Goal: Task Accomplishment & Management: Manage account settings

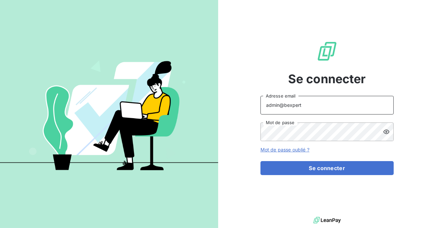
click at [309, 108] on input "admin@bexpert" at bounding box center [327, 105] width 133 height 19
click at [261, 161] on button "Se connecter" at bounding box center [327, 168] width 133 height 14
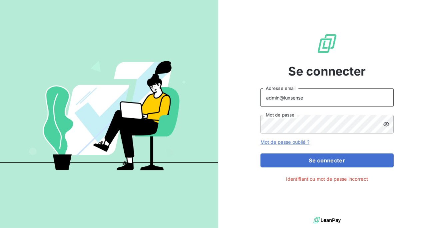
type input "admin@luxsense"
click at [261, 154] on button "Se connecter" at bounding box center [327, 161] width 133 height 14
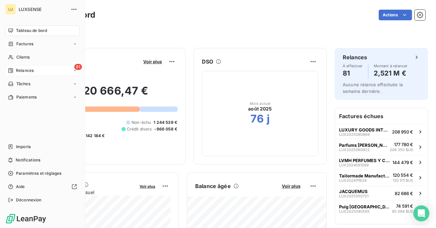
click at [13, 71] on icon at bounding box center [10, 70] width 5 height 5
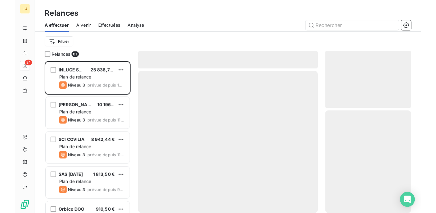
scroll to position [163, 92]
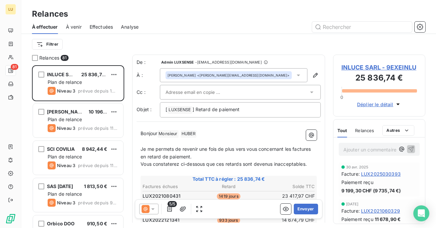
click at [127, 26] on span "Analyse" at bounding box center [130, 27] width 18 height 7
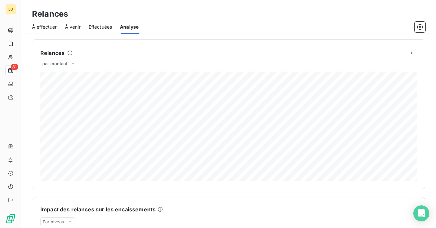
click at [104, 28] on span "Effectuées" at bounding box center [101, 27] width 24 height 7
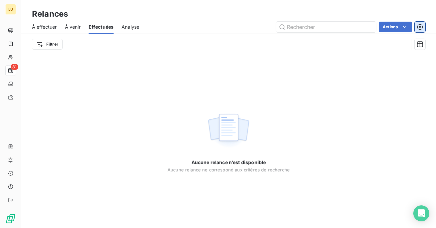
click at [415, 29] on button "button" at bounding box center [420, 27] width 11 height 11
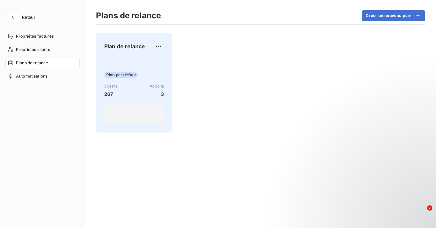
click at [137, 101] on div "Plan par défaut Clients 267 Actions 3" at bounding box center [134, 90] width 60 height 67
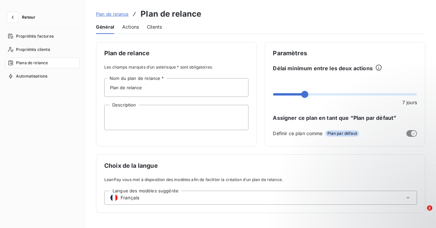
click at [132, 30] on div "Actions" at bounding box center [130, 27] width 17 height 14
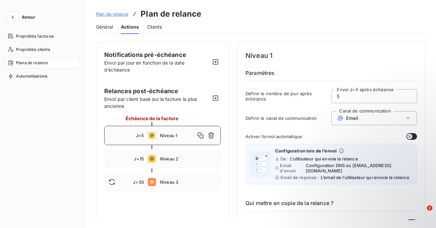
click at [18, 16] on button "Retour" at bounding box center [22, 17] width 35 height 11
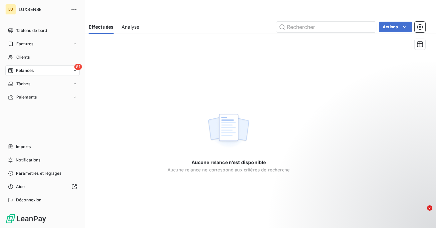
click at [30, 153] on nav "Imports Notifications Paramètres et réglages Aide Déconnexion" at bounding box center [42, 174] width 74 height 64
click at [30, 145] on span "Imports" at bounding box center [23, 147] width 15 height 6
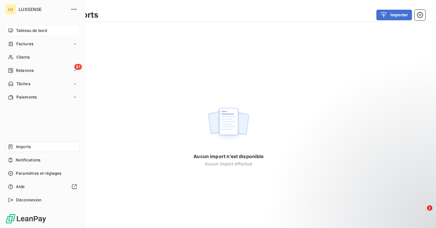
click at [16, 29] on span "Tableau de bord" at bounding box center [31, 31] width 31 height 6
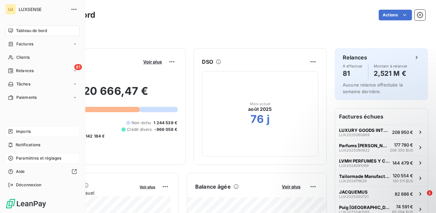
click at [24, 160] on span "Paramètres et réglages" at bounding box center [38, 158] width 45 height 6
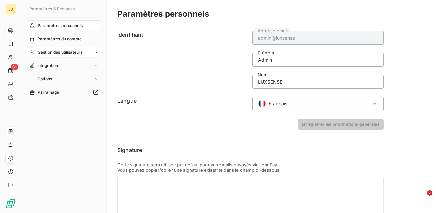
click at [62, 50] on span "Gestion des utilisateurs" at bounding box center [60, 52] width 45 height 6
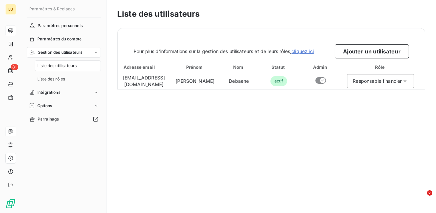
click at [88, 54] on div "Gestion des utilisateurs" at bounding box center [64, 52] width 74 height 11
click at [72, 52] on span "Gestion des utilisateurs" at bounding box center [60, 52] width 45 height 6
click at [56, 78] on span "Liste des rôles" at bounding box center [51, 79] width 28 height 6
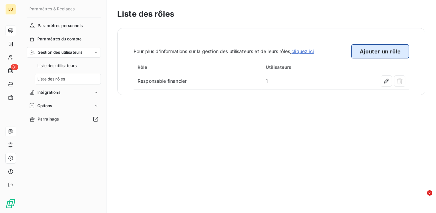
click at [379, 50] on button "Ajouter un rôle" at bounding box center [381, 51] width 58 height 14
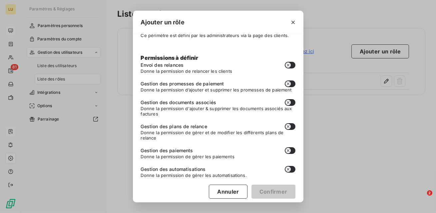
scroll to position [69, 0]
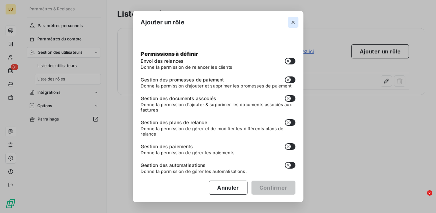
click at [294, 23] on icon "button" at bounding box center [293, 22] width 7 height 7
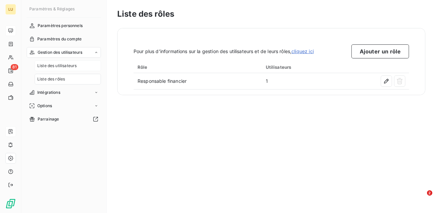
click at [70, 65] on span "Liste des utilisateurs" at bounding box center [56, 66] width 39 height 6
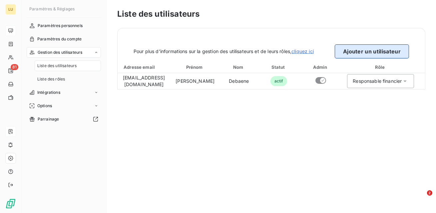
click at [365, 52] on button "Ajouter un utilisateur" at bounding box center [372, 51] width 74 height 14
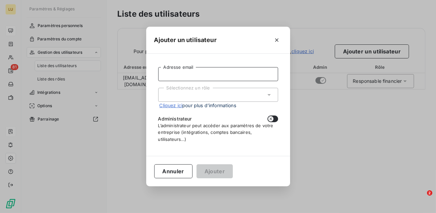
click at [216, 70] on input "Adresse email" at bounding box center [218, 74] width 120 height 14
type input "[EMAIL_ADDRESS][DOMAIN_NAME]"
click at [260, 92] on div "Sélectionnez un rôle" at bounding box center [218, 95] width 120 height 14
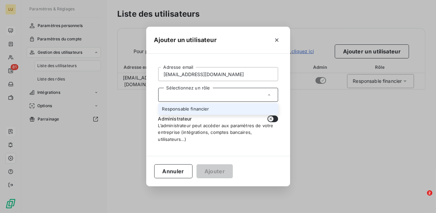
click at [230, 106] on li "Responsable financier" at bounding box center [218, 109] width 120 height 12
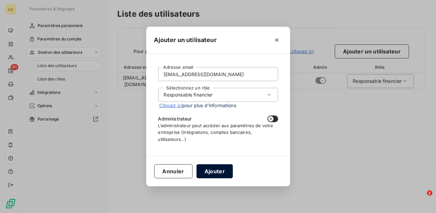
click at [223, 173] on button "Ajouter" at bounding box center [215, 171] width 36 height 14
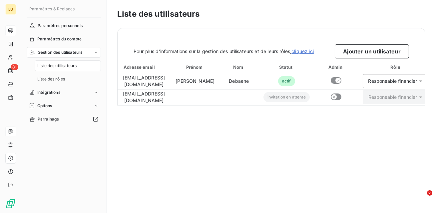
click at [270, 151] on div "Liste des utilisateurs Pour plus d’informations sur la gestion des utilisateurs…" at bounding box center [272, 106] width 330 height 213
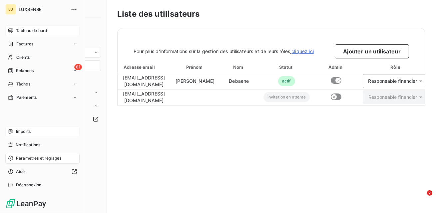
click at [16, 43] on span "Factures" at bounding box center [24, 44] width 17 height 6
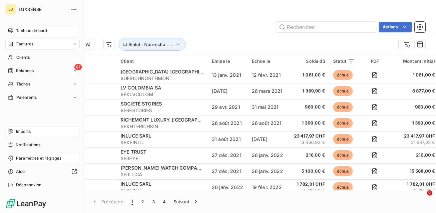
click at [15, 28] on div "Tableau de bord" at bounding box center [42, 30] width 74 height 11
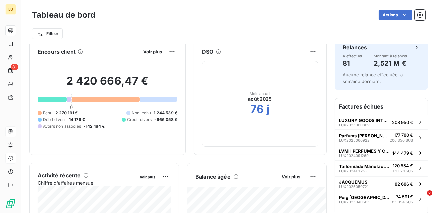
scroll to position [10, 0]
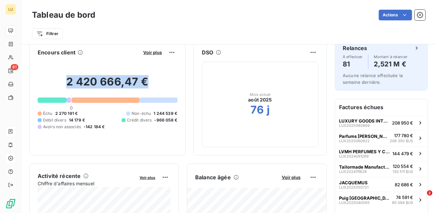
drag, startPoint x: 148, startPoint y: 81, endPoint x: 66, endPoint y: 83, distance: 82.0
click at [66, 83] on h2 "2 420 666,47 €" at bounding box center [108, 85] width 140 height 20
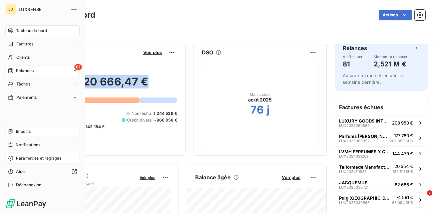
click at [23, 71] on span "Relances" at bounding box center [25, 71] width 18 height 6
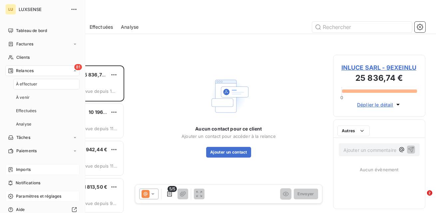
scroll to position [147, 92]
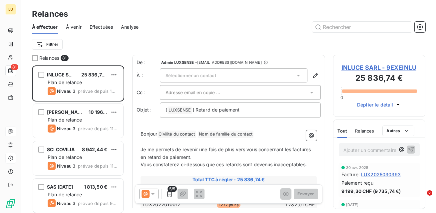
click at [77, 27] on span "À venir" at bounding box center [74, 27] width 16 height 7
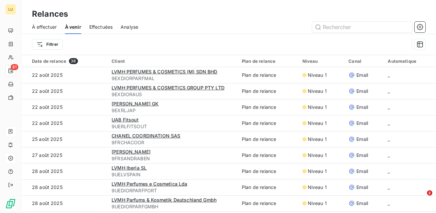
click at [105, 27] on span "Effectuées" at bounding box center [101, 27] width 24 height 7
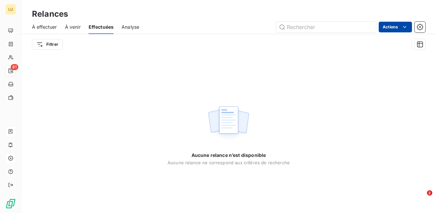
click at [401, 26] on html "LU 81 Relances À effectuer À venir Effectuées Analyse Actions Filtrer Aucune re…" at bounding box center [218, 106] width 436 height 213
click at [126, 26] on html "LU 81 Relances À effectuer À venir Effectuées Analyse Actions Exporter la relan…" at bounding box center [218, 106] width 436 height 213
click at [126, 26] on span "Analyse" at bounding box center [131, 27] width 18 height 7
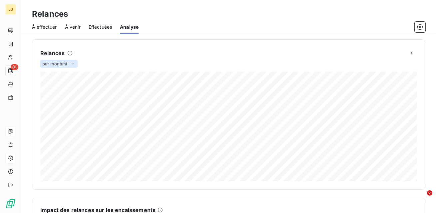
click at [65, 63] on span "par montant" at bounding box center [54, 63] width 25 height 5
click at [421, 28] on icon "button" at bounding box center [420, 27] width 7 height 7
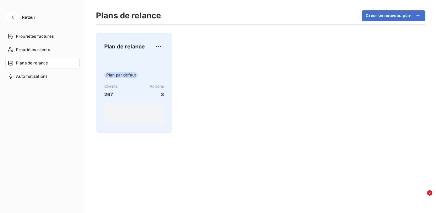
click at [147, 67] on div "Plan par défaut Clients 267 Actions 3" at bounding box center [134, 90] width 60 height 67
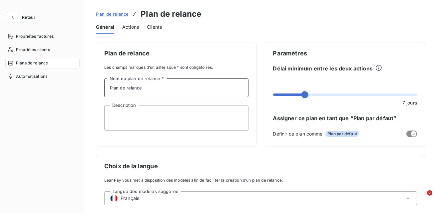
click at [153, 90] on input "Plan de relance" at bounding box center [176, 87] width 144 height 19
drag, startPoint x: 153, startPoint y: 90, endPoint x: 105, endPoint y: 86, distance: 47.8
click at [105, 86] on input "Plan de relance" at bounding box center [176, 87] width 144 height 19
click at [119, 117] on textarea "Description" at bounding box center [176, 117] width 144 height 25
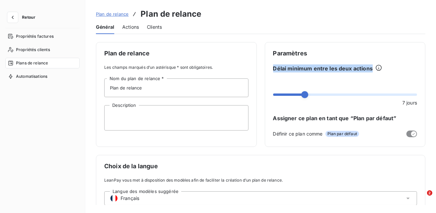
drag, startPoint x: 370, startPoint y: 68, endPoint x: 271, endPoint y: 70, distance: 98.7
click at [271, 70] on div "Paramètres Délai minimum entre les deux actions 7 jours Assigner ce plan en tan…" at bounding box center [345, 94] width 161 height 105
drag, startPoint x: 403, startPoint y: 101, endPoint x: 397, endPoint y: 101, distance: 6.0
click at [397, 101] on div "7 jours" at bounding box center [345, 102] width 144 height 7
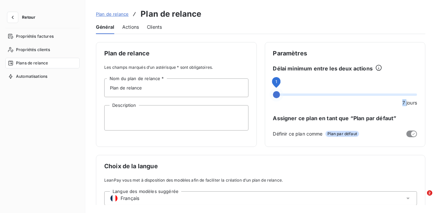
click at [273, 97] on span at bounding box center [276, 94] width 7 height 7
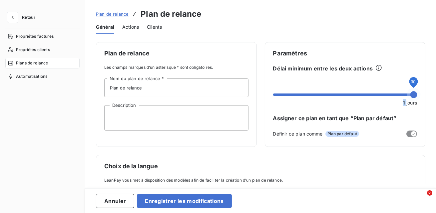
click at [417, 97] on span at bounding box center [413, 94] width 7 height 7
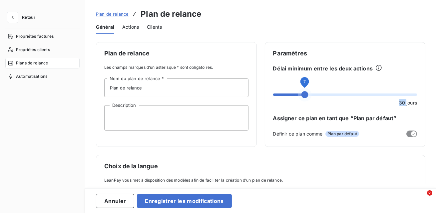
click at [302, 93] on span at bounding box center [305, 94] width 7 height 7
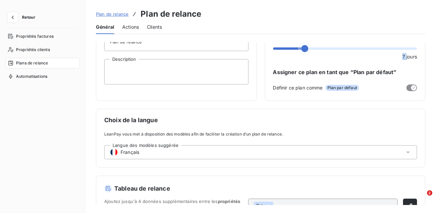
scroll to position [59, 0]
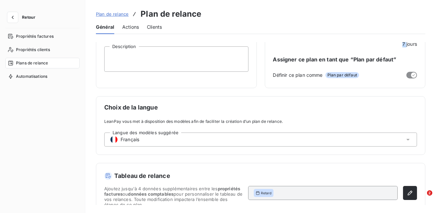
click at [153, 140] on div "Langue des modèles suggérée Français" at bounding box center [260, 139] width 313 height 14
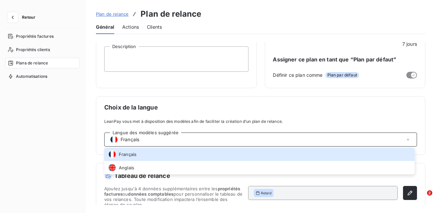
click at [303, 118] on span "LeanPay vous met à disposition des modèles afin de faciliter la création d’un p…" at bounding box center [260, 121] width 313 height 6
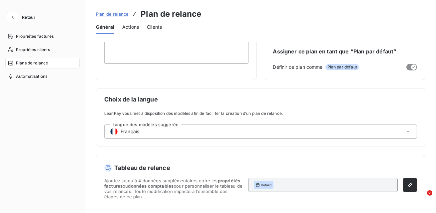
scroll to position [69, 0]
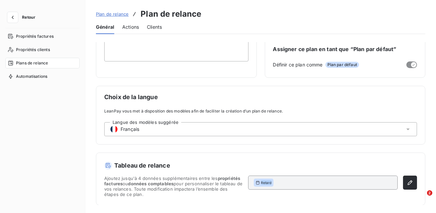
drag, startPoint x: 274, startPoint y: 183, endPoint x: 254, endPoint y: 182, distance: 20.0
click at [254, 182] on div "Retard" at bounding box center [323, 182] width 150 height 14
click at [407, 183] on icon "button" at bounding box center [410, 182] width 7 height 7
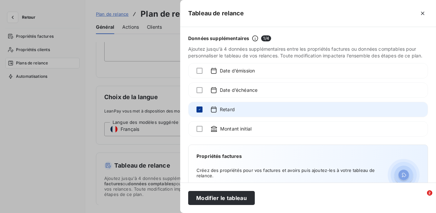
click at [199, 109] on icon at bounding box center [200, 109] width 2 height 1
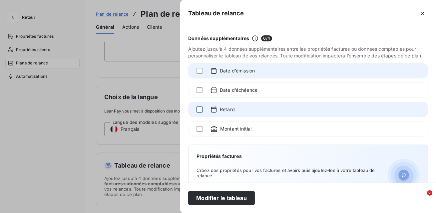
click at [200, 74] on div at bounding box center [200, 70] width 6 height 7
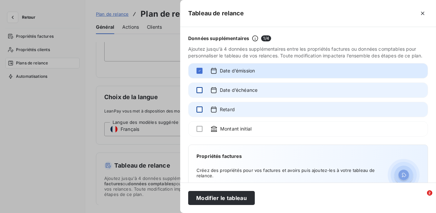
click at [200, 92] on div at bounding box center [200, 90] width 6 height 6
click at [200, 90] on icon at bounding box center [200, 89] width 2 height 1
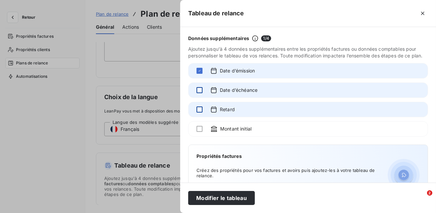
click at [200, 75] on div "Date d’émission" at bounding box center [308, 70] width 240 height 15
click at [198, 70] on div at bounding box center [200, 71] width 6 height 6
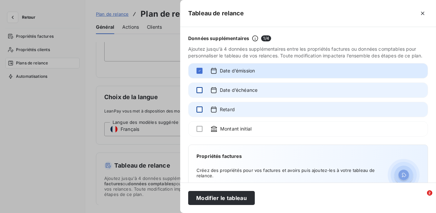
click at [200, 87] on div at bounding box center [200, 90] width 6 height 7
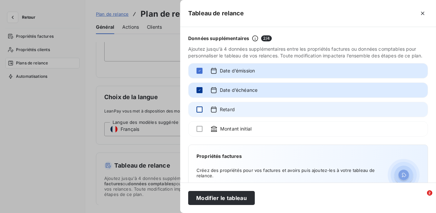
click at [199, 110] on div at bounding box center [200, 109] width 6 height 6
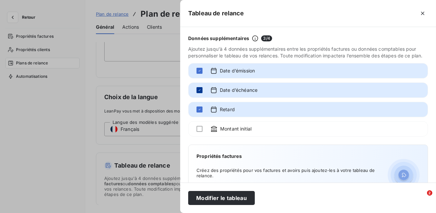
click at [200, 92] on icon at bounding box center [200, 90] width 4 height 4
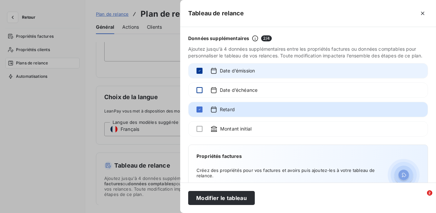
click at [198, 68] on div at bounding box center [200, 71] width 6 height 6
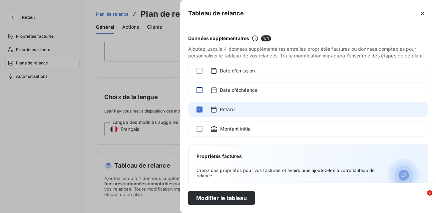
click at [200, 113] on div "Retard" at bounding box center [308, 109] width 240 height 15
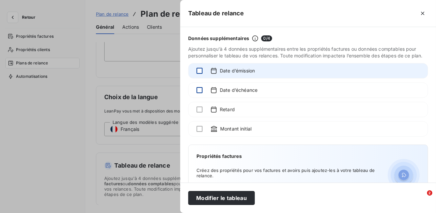
click at [200, 71] on div at bounding box center [200, 71] width 6 height 6
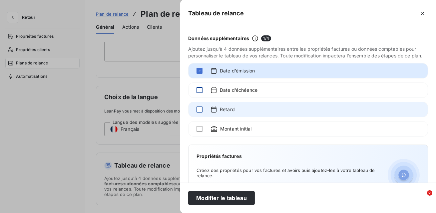
click at [202, 110] on div at bounding box center [200, 109] width 6 height 6
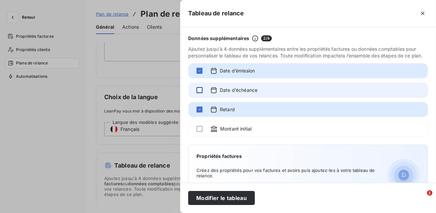
click at [201, 93] on div "Date d’échéance" at bounding box center [308, 89] width 240 height 15
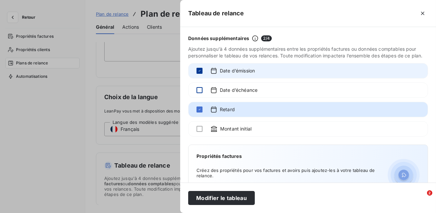
click at [201, 71] on icon at bounding box center [200, 71] width 4 height 4
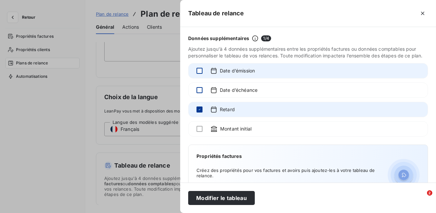
click at [202, 108] on div at bounding box center [200, 109] width 6 height 6
click at [200, 111] on div at bounding box center [200, 109] width 6 height 6
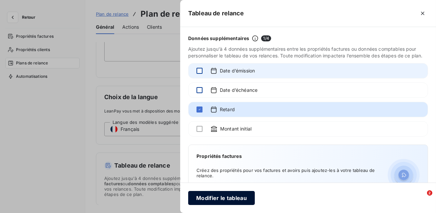
click at [237, 198] on button "Modifier le tableau" at bounding box center [221, 198] width 67 height 14
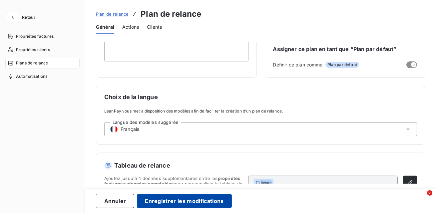
click at [216, 197] on button "Enregistrer les modifications" at bounding box center [184, 201] width 95 height 14
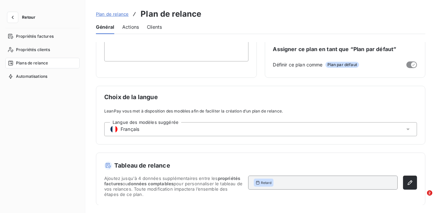
click at [130, 29] on span "Actions" at bounding box center [130, 27] width 17 height 7
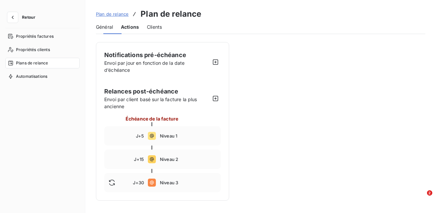
scroll to position [0, 0]
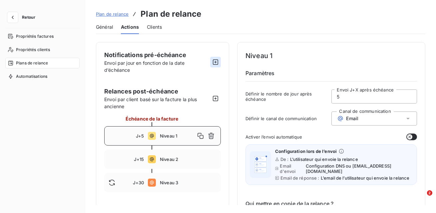
click at [215, 62] on icon "button" at bounding box center [215, 62] width 7 height 7
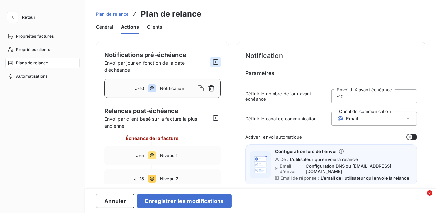
click at [216, 62] on icon "button" at bounding box center [215, 61] width 5 height 5
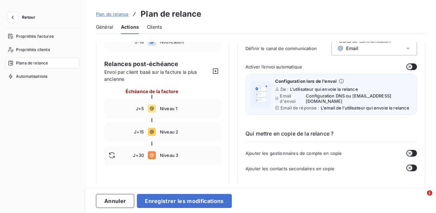
scroll to position [71, 0]
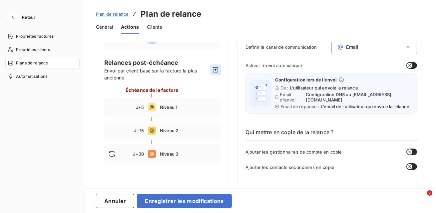
click at [215, 70] on icon "button" at bounding box center [215, 69] width 7 height 7
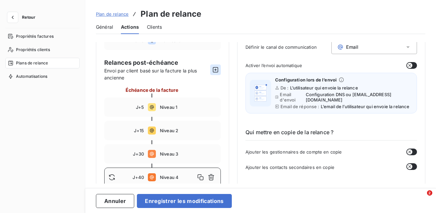
click at [215, 70] on icon "button" at bounding box center [215, 69] width 7 height 7
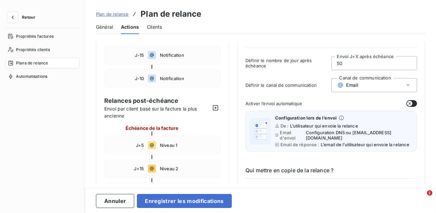
scroll to position [32, 0]
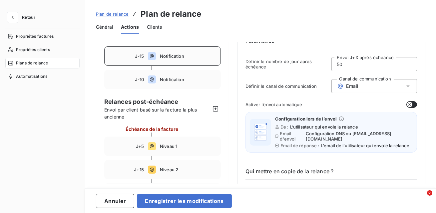
click at [179, 57] on span "Notification" at bounding box center [188, 55] width 57 height 5
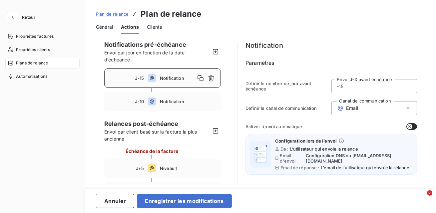
scroll to position [5, 0]
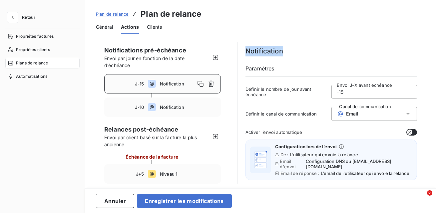
drag, startPoint x: 287, startPoint y: 54, endPoint x: 246, endPoint y: 47, distance: 42.1
click at [246, 47] on h4 "Notification" at bounding box center [332, 51] width 172 height 11
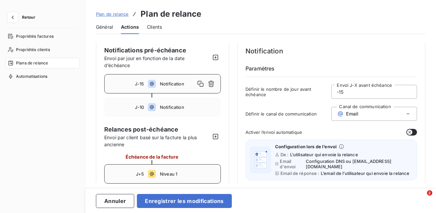
click at [174, 175] on span "Niveau 1" at bounding box center [188, 173] width 57 height 5
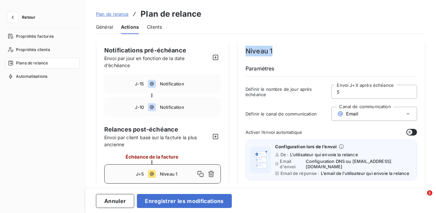
drag, startPoint x: 278, startPoint y: 51, endPoint x: 246, endPoint y: 50, distance: 31.3
click at [246, 50] on h4 "Niveau 1" at bounding box center [332, 51] width 172 height 11
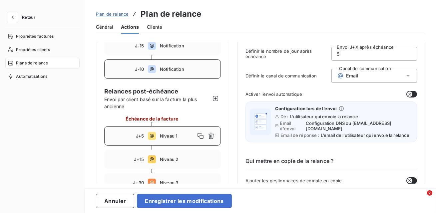
scroll to position [59, 0]
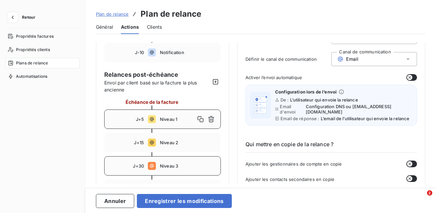
click at [167, 167] on span "Niveau 3" at bounding box center [188, 165] width 57 height 5
type input "30"
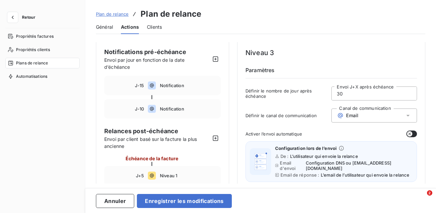
scroll to position [0, 0]
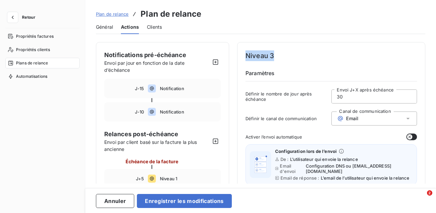
drag, startPoint x: 279, startPoint y: 57, endPoint x: 248, endPoint y: 57, distance: 31.3
click at [248, 57] on h4 "Niveau 3" at bounding box center [332, 55] width 172 height 11
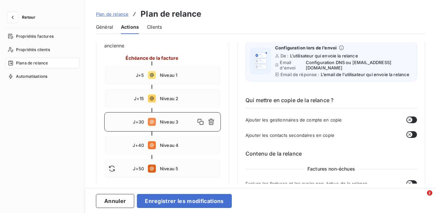
scroll to position [101, 0]
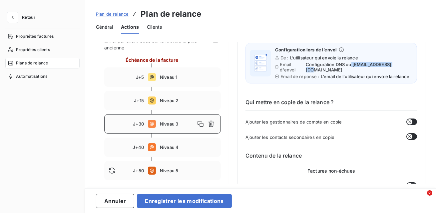
drag, startPoint x: 359, startPoint y: 65, endPoint x: 401, endPoint y: 67, distance: 42.1
click at [401, 67] on div "De : L’utilisateur qui envoie la relance Email d'envoi Configuration DNS ou [EM…" at bounding box center [344, 67] width 138 height 24
drag, startPoint x: 352, startPoint y: 64, endPoint x: 313, endPoint y: 64, distance: 39.0
click at [313, 64] on span "Configuration DNS ou [EMAIL_ADDRESS][DOMAIN_NAME]" at bounding box center [359, 67] width 107 height 11
drag, startPoint x: 402, startPoint y: 65, endPoint x: 360, endPoint y: 67, distance: 42.7
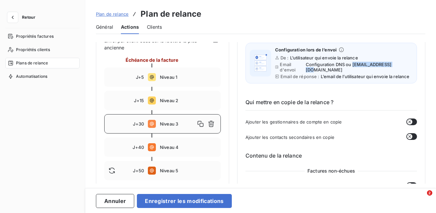
click at [360, 67] on div "De : L’utilisateur qui envoie la relance Email d'envoi Configuration DNS ou [EM…" at bounding box center [344, 67] width 138 height 24
click at [10, 17] on icon "button" at bounding box center [12, 17] width 7 height 7
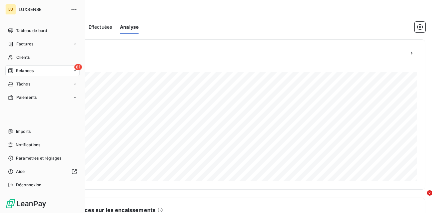
click at [43, 152] on nav "Imports Notifications Paramètres et réglages Aide Déconnexion" at bounding box center [42, 158] width 74 height 64
click at [43, 157] on span "Paramètres et réglages" at bounding box center [38, 158] width 45 height 6
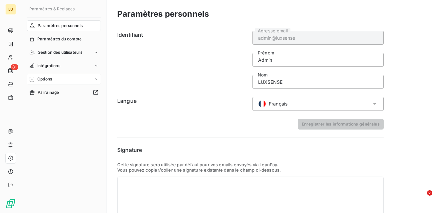
click at [68, 78] on div "Options" at bounding box center [64, 79] width 74 height 11
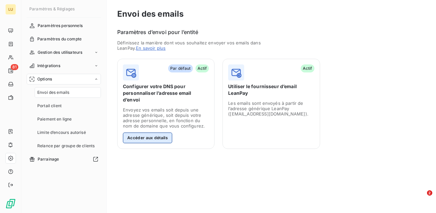
click at [159, 132] on button "Accéder aux détails" at bounding box center [147, 137] width 49 height 11
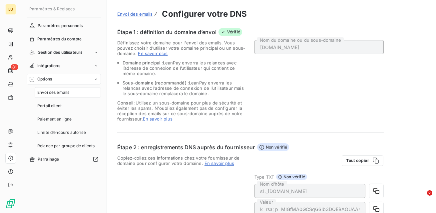
click at [63, 91] on span "Envoi des emails" at bounding box center [53, 92] width 32 height 6
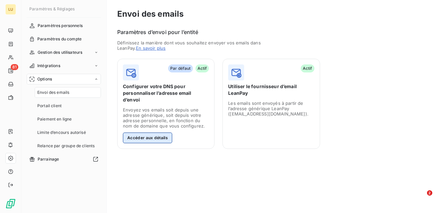
click at [142, 133] on button "Accéder aux détails" at bounding box center [147, 137] width 49 height 11
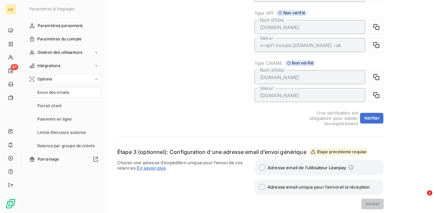
scroll to position [215, 0]
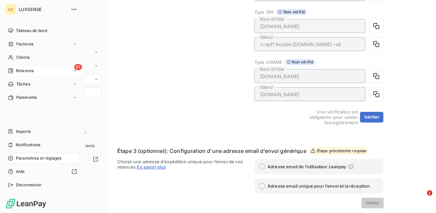
click at [16, 71] on span "Relances" at bounding box center [25, 71] width 18 height 6
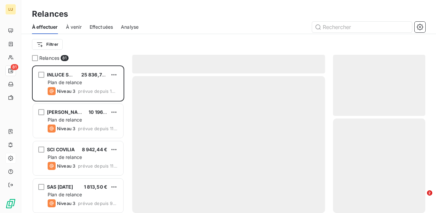
scroll to position [147, 92]
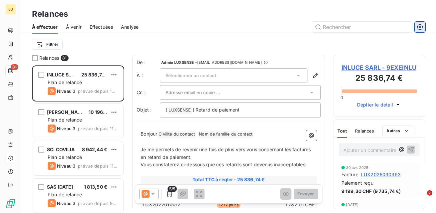
click at [420, 27] on icon "button" at bounding box center [421, 27] width 2 height 2
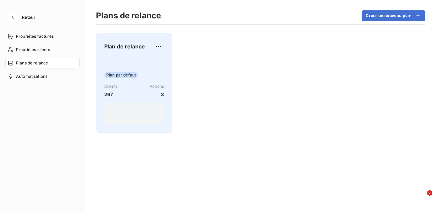
click at [154, 73] on div "Plan par défaut" at bounding box center [134, 75] width 60 height 6
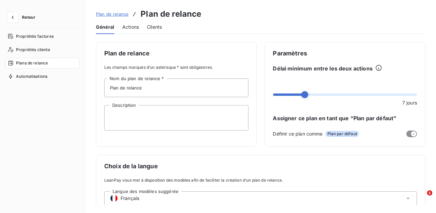
click at [126, 30] on span "Actions" at bounding box center [130, 27] width 17 height 7
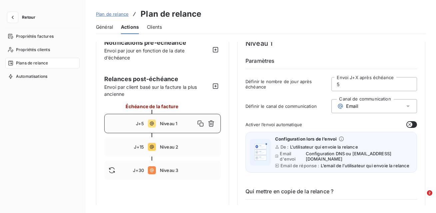
scroll to position [13, 0]
click at [175, 125] on span "Niveau 1" at bounding box center [177, 122] width 35 height 5
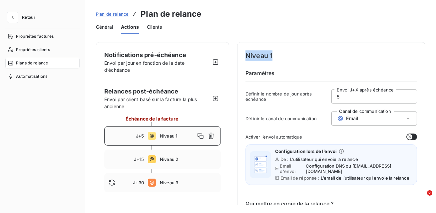
drag, startPoint x: 273, startPoint y: 53, endPoint x: 246, endPoint y: 53, distance: 26.7
click at [246, 53] on h4 "Niveau 1" at bounding box center [332, 55] width 172 height 11
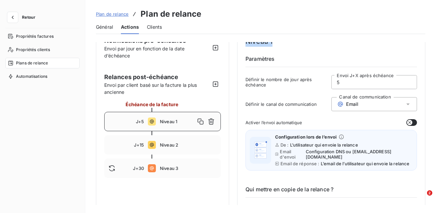
scroll to position [15, 0]
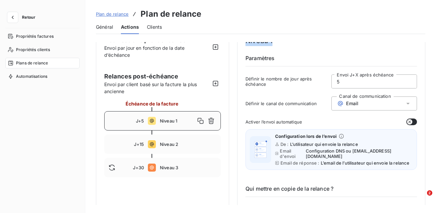
click at [354, 103] on span "Email" at bounding box center [353, 103] width 12 height 5
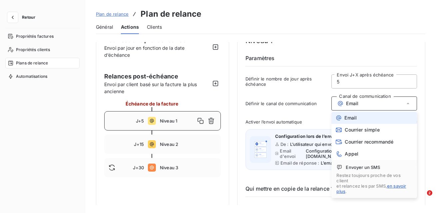
click at [354, 103] on span "Email" at bounding box center [353, 103] width 12 height 5
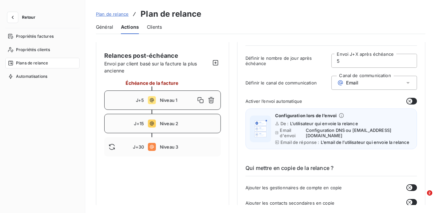
scroll to position [40, 0]
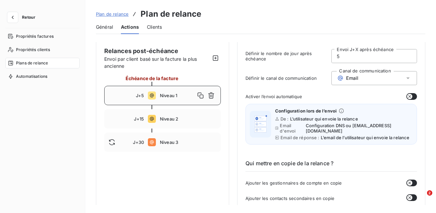
click at [411, 98] on button "button" at bounding box center [412, 96] width 11 height 7
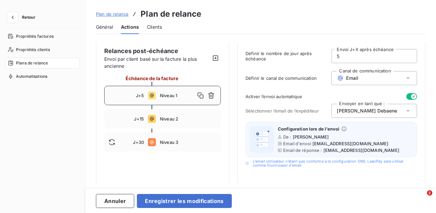
click at [411, 98] on icon "button" at bounding box center [413, 96] width 5 height 5
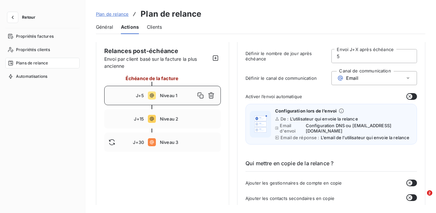
click at [411, 98] on button "button" at bounding box center [412, 96] width 11 height 7
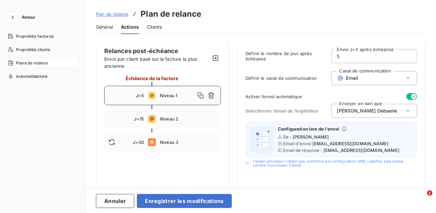
click at [411, 98] on icon "button" at bounding box center [413, 96] width 5 height 5
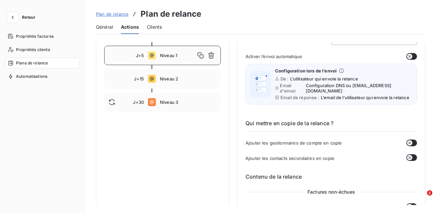
scroll to position [83, 0]
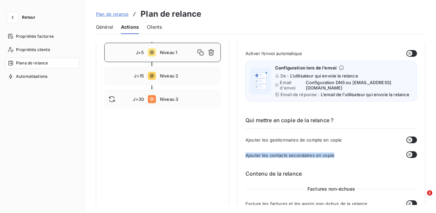
drag, startPoint x: 335, startPoint y: 153, endPoint x: 241, endPoint y: 154, distance: 94.0
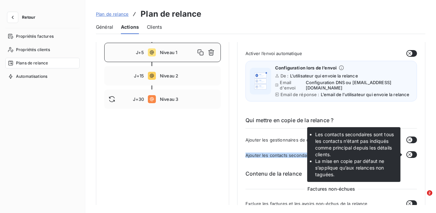
click at [411, 154] on button "button" at bounding box center [412, 154] width 11 height 7
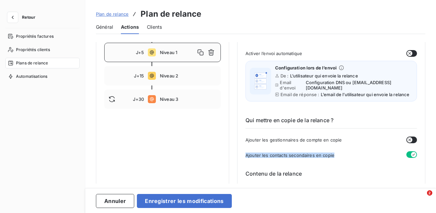
click at [411, 154] on icon "button" at bounding box center [413, 154] width 5 height 5
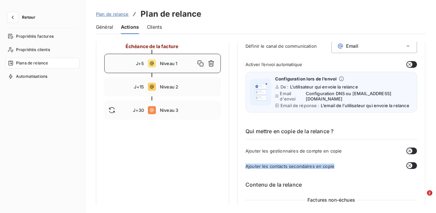
scroll to position [72, 0]
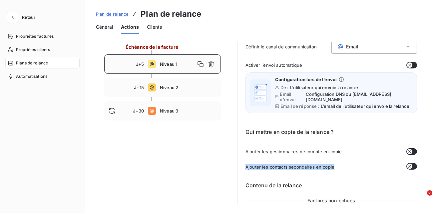
click at [386, 169] on div "Ajouter les contacts secondaires en copie" at bounding box center [332, 167] width 172 height 8
drag, startPoint x: 343, startPoint y: 150, endPoint x: 277, endPoint y: 154, distance: 66.4
click at [277, 154] on div "Qui mettre en copie de la relance ? Ajouter les gestionnaires de compte en copi…" at bounding box center [332, 143] width 172 height 53
click at [340, 165] on div "Ajouter les contacts secondaires en copie" at bounding box center [332, 167] width 172 height 8
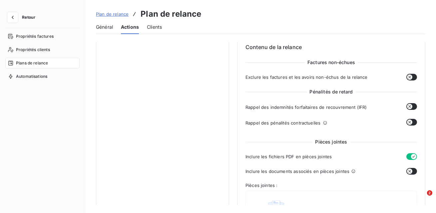
scroll to position [211, 0]
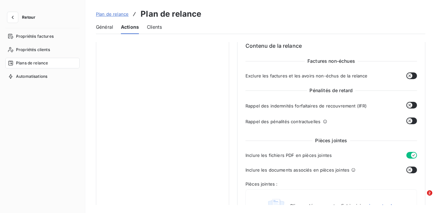
click at [412, 75] on button "button" at bounding box center [412, 75] width 11 height 7
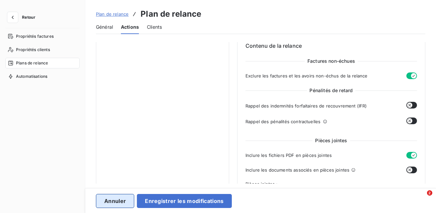
click at [117, 197] on button "Annuler" at bounding box center [115, 201] width 38 height 14
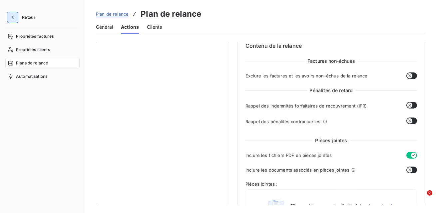
click at [15, 18] on icon "button" at bounding box center [12, 17] width 7 height 7
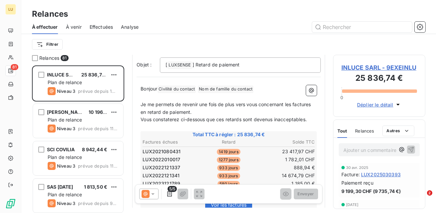
scroll to position [53, 0]
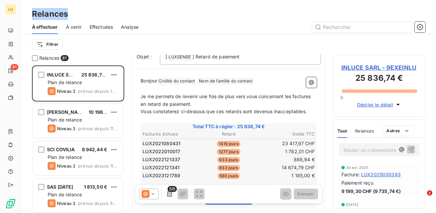
drag, startPoint x: 68, startPoint y: 17, endPoint x: 32, endPoint y: 13, distance: 36.2
click at [32, 13] on div "Relances" at bounding box center [228, 14] width 415 height 12
drag, startPoint x: 31, startPoint y: 27, endPoint x: 57, endPoint y: 27, distance: 25.7
click at [57, 27] on div "À effectuer À venir Effectuées Analyse" at bounding box center [228, 27] width 415 height 14
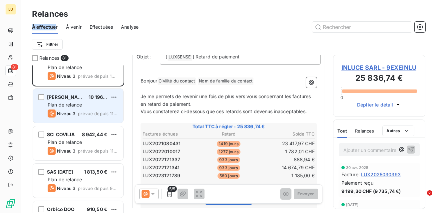
scroll to position [0, 0]
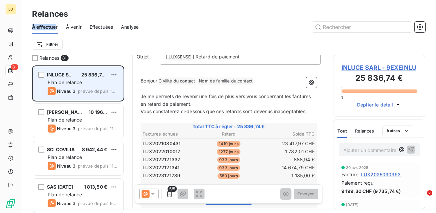
click at [81, 85] on div "Plan de relance" at bounding box center [83, 82] width 70 height 7
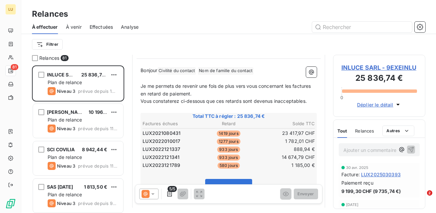
scroll to position [66, 0]
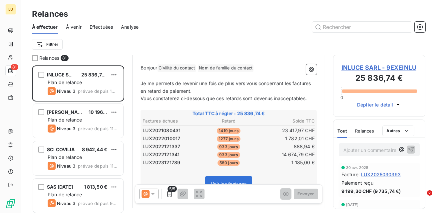
drag, startPoint x: 229, startPoint y: 129, endPoint x: 225, endPoint y: 129, distance: 3.7
click at [229, 129] on span "1419 jours" at bounding box center [229, 131] width 24 height 6
drag, startPoint x: 225, startPoint y: 129, endPoint x: 214, endPoint y: 130, distance: 11.4
click at [214, 130] on td "1419 jours" at bounding box center [228, 130] width 57 height 7
click at [170, 196] on icon "button" at bounding box center [169, 193] width 5 height 5
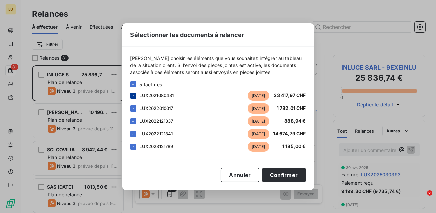
click at [135, 98] on div at bounding box center [133, 96] width 6 height 6
click at [293, 172] on button "Confirmer" at bounding box center [284, 175] width 44 height 14
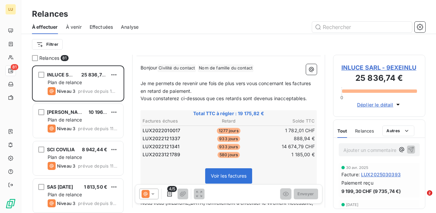
scroll to position [71, 0]
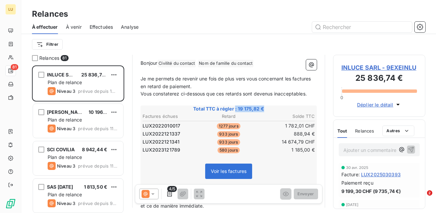
drag, startPoint x: 265, startPoint y: 108, endPoint x: 235, endPoint y: 106, distance: 29.7
click at [235, 106] on span "Total TTC à régler : 19 175,82 €" at bounding box center [229, 108] width 174 height 7
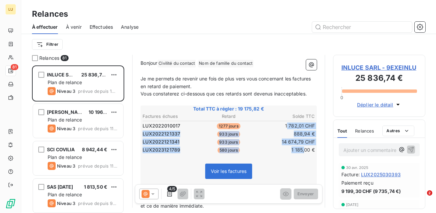
drag, startPoint x: 288, startPoint y: 124, endPoint x: 304, endPoint y: 148, distance: 28.6
click at [304, 148] on tbody "LUX2022010017 1277 jours 1 782,01 CHF LUX2022121337 933 jours 888,94 € LUX20221…" at bounding box center [228, 136] width 173 height 33
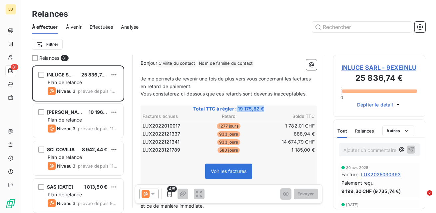
drag, startPoint x: 268, startPoint y: 109, endPoint x: 237, endPoint y: 107, distance: 31.1
click at [237, 107] on span "Total TTC à régler : 19 175,82 €" at bounding box center [229, 108] width 174 height 7
click at [276, 152] on td "1 185,00 €" at bounding box center [286, 149] width 57 height 7
click at [171, 192] on icon "button" at bounding box center [169, 193] width 5 height 5
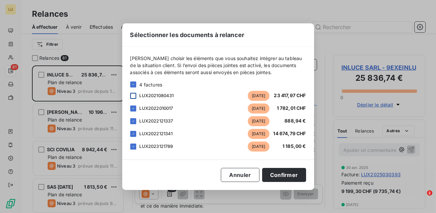
click at [133, 97] on div at bounding box center [133, 96] width 6 height 6
click at [296, 183] on div "Sélectionner les documents à relancer [PERSON_NAME] choisir les éléments que vo…" at bounding box center [218, 106] width 192 height 166
click at [292, 176] on button "Confirmer" at bounding box center [284, 175] width 44 height 14
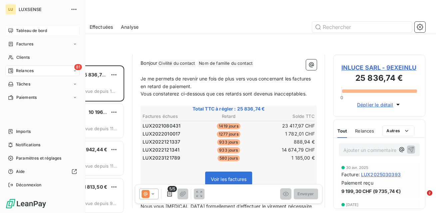
click at [25, 32] on span "Tableau de bord" at bounding box center [31, 31] width 31 height 6
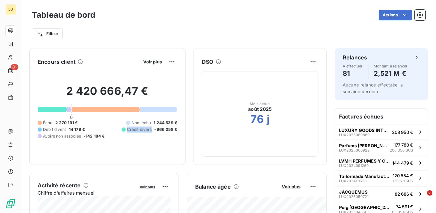
drag, startPoint x: 152, startPoint y: 129, endPoint x: 128, endPoint y: 127, distance: 24.1
click at [128, 127] on span "Crédit divers" at bounding box center [139, 129] width 25 height 6
click at [156, 62] on span "Voir plus" at bounding box center [152, 61] width 19 height 5
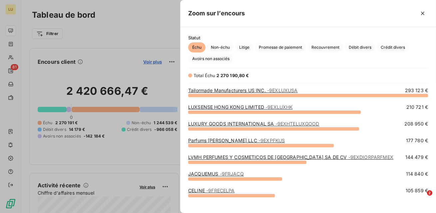
scroll to position [118, 256]
click at [385, 47] on span "Crédit divers" at bounding box center [393, 47] width 32 height 10
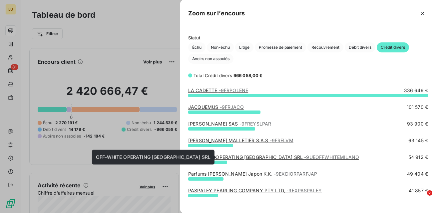
click at [235, 156] on link "OFF-WHITE OPERATING [GEOGRAPHIC_DATA] SRL - 9UEOFFWHITEMILANO" at bounding box center [273, 157] width 171 height 6
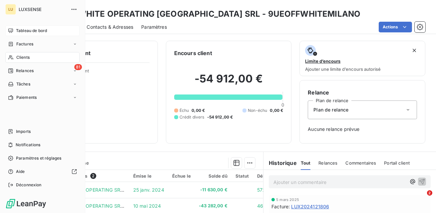
click at [21, 33] on span "Tableau de bord" at bounding box center [31, 31] width 31 height 6
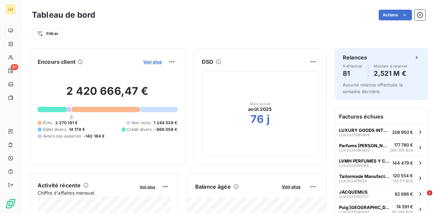
click at [153, 63] on span "Voir plus" at bounding box center [152, 61] width 19 height 5
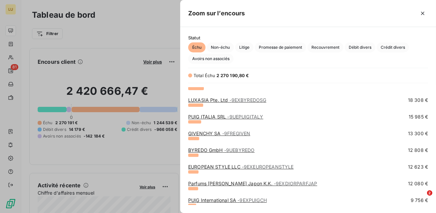
scroll to position [535, 0]
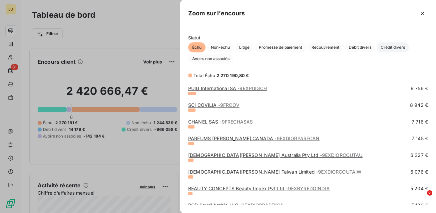
click at [382, 48] on span "Crédit divers" at bounding box center [393, 47] width 32 height 10
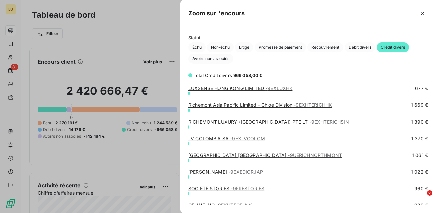
scroll to position [840, 0]
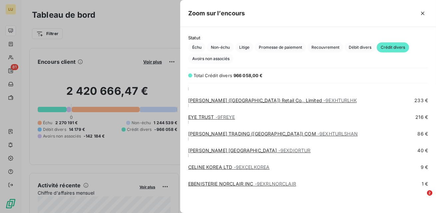
click at [240, 166] on span "- 9EXCELKOREA" at bounding box center [252, 167] width 36 height 6
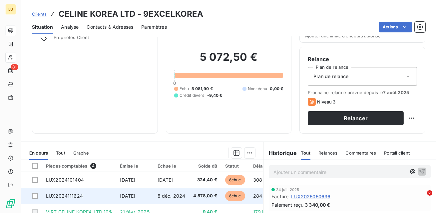
scroll to position [32, 0]
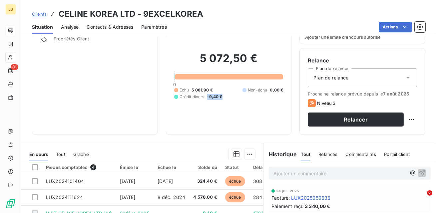
drag, startPoint x: 224, startPoint y: 97, endPoint x: 206, endPoint y: 97, distance: 18.3
click at [206, 97] on div "Échu 5 081,90 € Non-échu 0,00 € Crédit divers -9,40 €" at bounding box center [228, 93] width 109 height 13
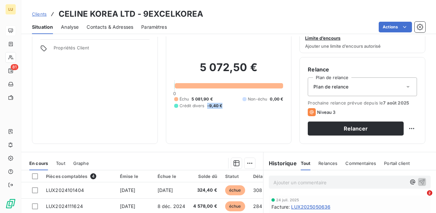
scroll to position [20, 0]
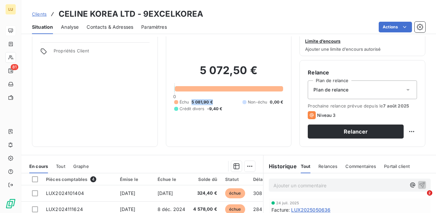
drag, startPoint x: 216, startPoint y: 101, endPoint x: 191, endPoint y: 100, distance: 25.4
click at [191, 100] on div "Échu 5 081,90 € Non-échu 0,00 € Crédit divers -9,40 €" at bounding box center [228, 105] width 109 height 13
drag, startPoint x: 259, startPoint y: 71, endPoint x: 198, endPoint y: 69, distance: 60.4
click at [198, 69] on h2 "5 072,50 €" at bounding box center [228, 74] width 109 height 20
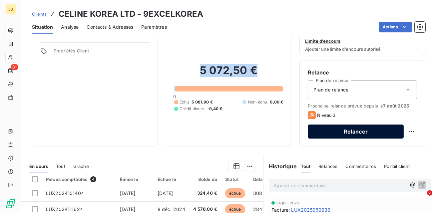
click at [356, 133] on button "Relancer" at bounding box center [356, 131] width 96 height 14
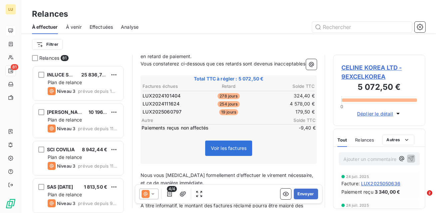
scroll to position [100, 0]
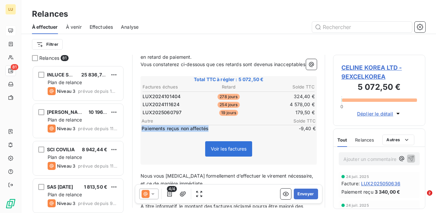
drag, startPoint x: 213, startPoint y: 126, endPoint x: 141, endPoint y: 129, distance: 71.4
click at [142, 129] on span "Paiements reçus non affectés" at bounding box center [208, 128] width 133 height 7
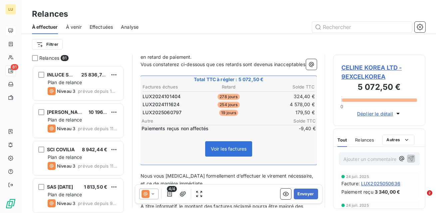
click at [224, 127] on span "Paiements reçus non affectés" at bounding box center [208, 128] width 133 height 7
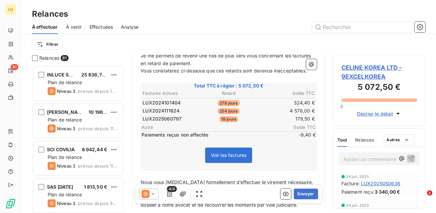
scroll to position [92, 0]
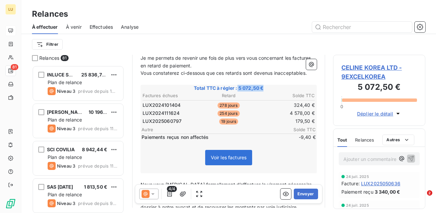
drag, startPoint x: 266, startPoint y: 86, endPoint x: 238, endPoint y: 86, distance: 28.0
click at [238, 86] on span "Total TTC à régler : 5 072,50 €" at bounding box center [229, 88] width 174 height 7
drag, startPoint x: 265, startPoint y: 87, endPoint x: 239, endPoint y: 87, distance: 26.0
click at [239, 87] on span "Total TTC à régler : 5 072,50 €" at bounding box center [229, 88] width 174 height 7
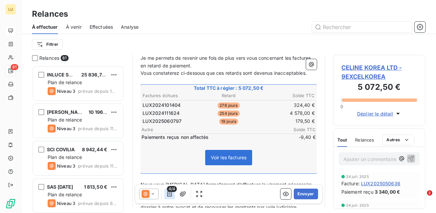
click at [174, 192] on button "button" at bounding box center [169, 193] width 11 height 11
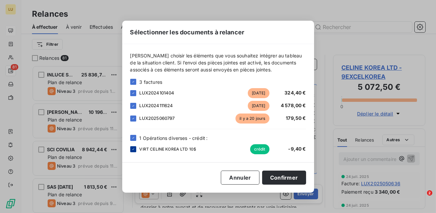
click at [133, 149] on icon at bounding box center [133, 148] width 2 height 1
click at [280, 175] on button "Confirmer" at bounding box center [284, 177] width 44 height 14
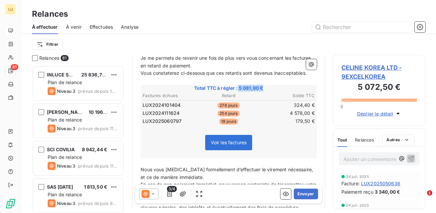
drag, startPoint x: 266, startPoint y: 88, endPoint x: 238, endPoint y: 86, distance: 28.4
click at [238, 86] on span "Total TTC à régler : 5 081,90 €" at bounding box center [229, 88] width 174 height 7
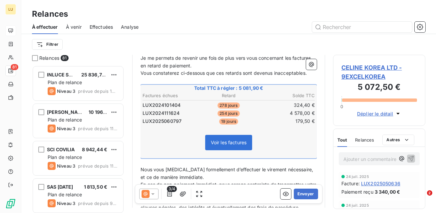
click at [266, 87] on span "Total TTC à régler : 5 081,90 €" at bounding box center [229, 88] width 174 height 7
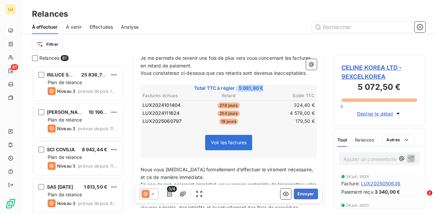
drag, startPoint x: 266, startPoint y: 87, endPoint x: 238, endPoint y: 87, distance: 28.7
click at [238, 87] on span "Total TTC à régler : 5 081,90 €" at bounding box center [229, 88] width 174 height 7
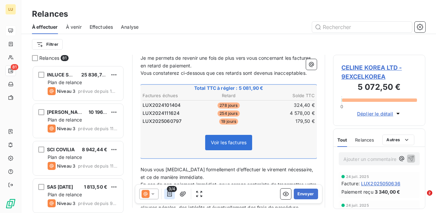
click at [170, 193] on icon "button" at bounding box center [169, 193] width 7 height 7
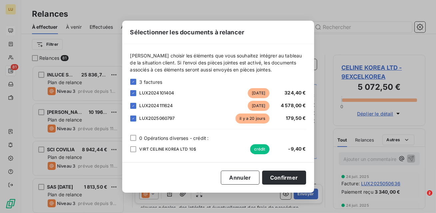
click at [134, 134] on div "0 Opérations diverses - crédit :" at bounding box center [218, 137] width 176 height 7
click at [132, 136] on div at bounding box center [133, 138] width 6 height 6
click at [286, 178] on button "Confirmer" at bounding box center [284, 177] width 44 height 14
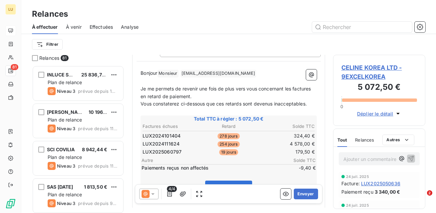
scroll to position [62, 0]
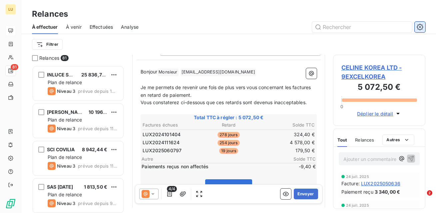
click at [423, 25] on icon "button" at bounding box center [420, 27] width 7 height 7
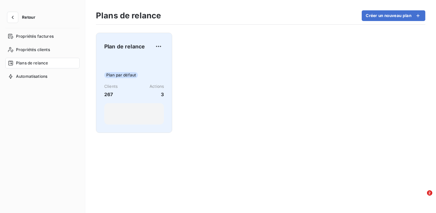
click at [160, 76] on div "Plan par défaut" at bounding box center [134, 75] width 60 height 6
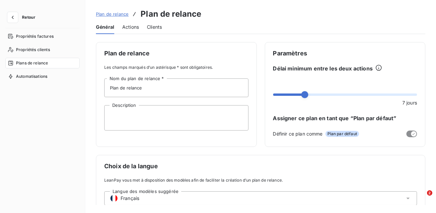
click at [133, 27] on span "Actions" at bounding box center [130, 27] width 17 height 7
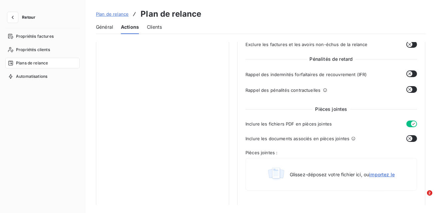
scroll to position [238, 0]
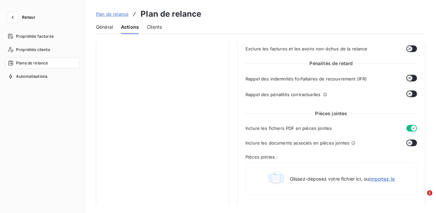
click at [408, 128] on button "button" at bounding box center [412, 128] width 11 height 7
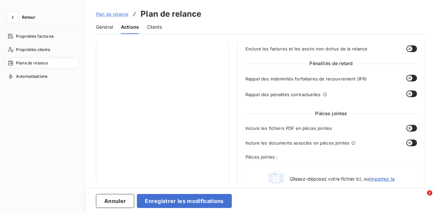
click at [409, 128] on icon "button" at bounding box center [410, 128] width 3 height 3
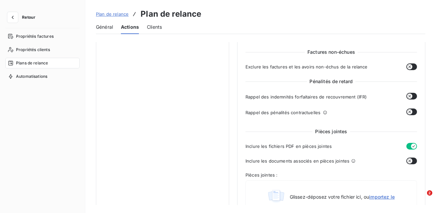
scroll to position [218, 0]
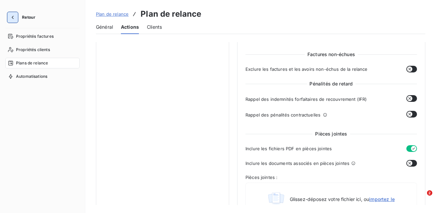
click at [13, 21] on button "button" at bounding box center [12, 17] width 11 height 11
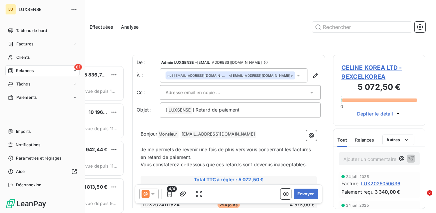
scroll to position [147, 92]
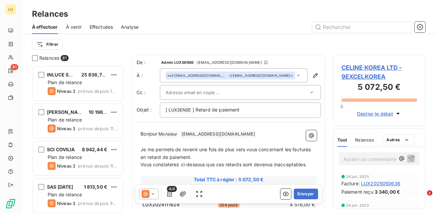
click at [366, 76] on span "CELINE KOREA LTD - 9EXCELKOREA" at bounding box center [380, 72] width 76 height 18
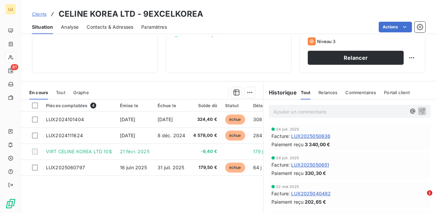
scroll to position [100, 0]
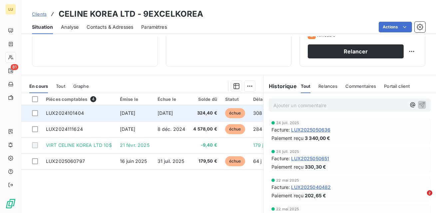
click at [217, 115] on td "324,40 €" at bounding box center [205, 113] width 32 height 16
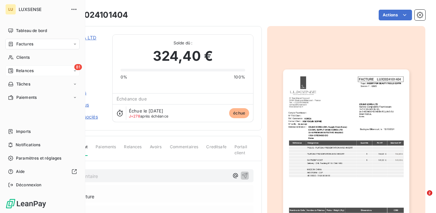
click at [15, 72] on div "Relances" at bounding box center [21, 71] width 26 height 6
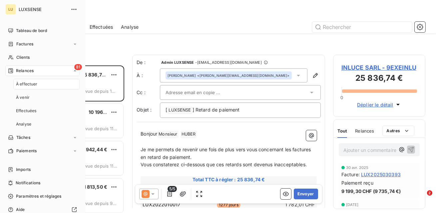
scroll to position [147, 92]
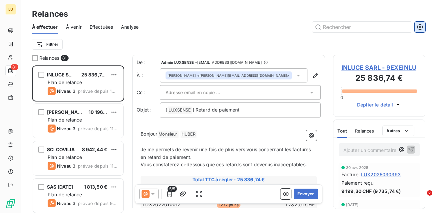
click at [424, 22] on button "button" at bounding box center [420, 27] width 11 height 11
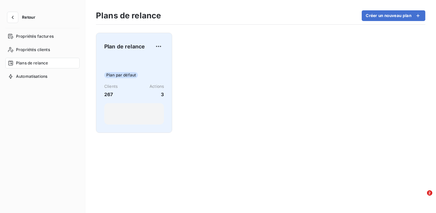
click at [156, 65] on div "Plan par défaut Clients 267 Actions 3" at bounding box center [134, 90] width 60 height 67
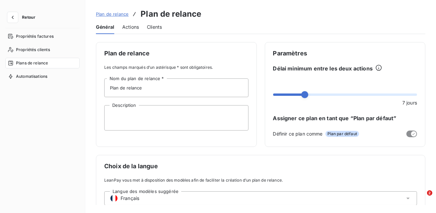
click at [126, 29] on span "Actions" at bounding box center [130, 27] width 17 height 7
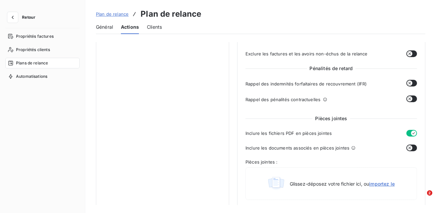
scroll to position [234, 0]
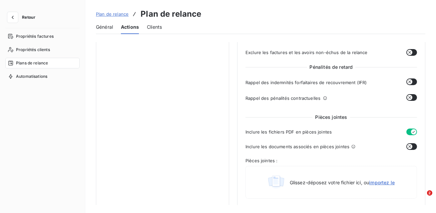
click at [408, 130] on button "button" at bounding box center [412, 131] width 11 height 7
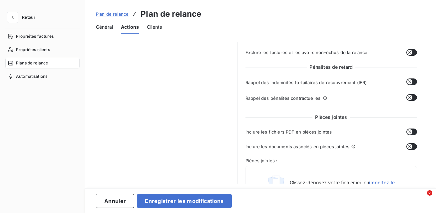
click at [408, 130] on icon "button" at bounding box center [409, 131] width 5 height 5
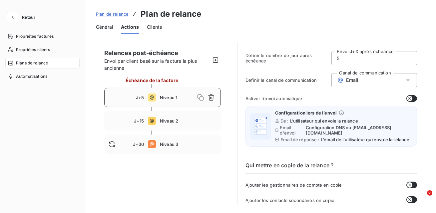
scroll to position [0, 0]
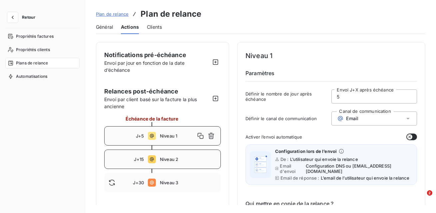
click at [179, 158] on span "Niveau 2" at bounding box center [188, 158] width 57 height 5
type input "15"
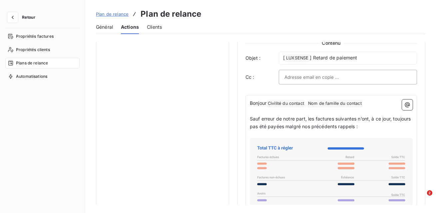
scroll to position [410, 0]
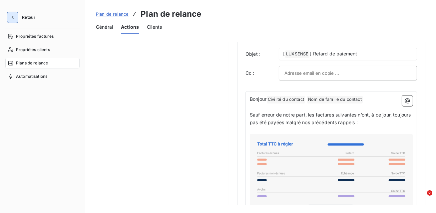
click at [16, 14] on icon "button" at bounding box center [12, 17] width 7 height 7
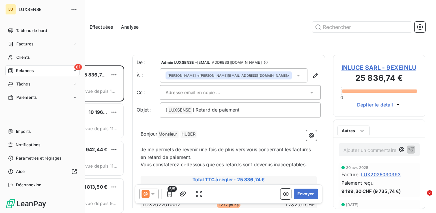
scroll to position [147, 92]
click at [33, 58] on div "Clients" at bounding box center [42, 57] width 74 height 11
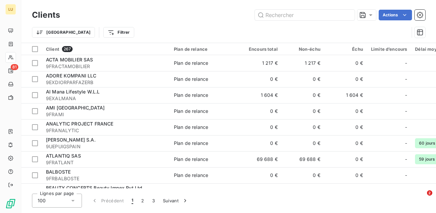
click at [33, 58] on td at bounding box center [31, 63] width 21 height 16
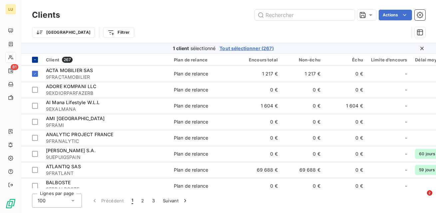
click at [35, 60] on icon at bounding box center [35, 60] width 4 height 4
click at [36, 58] on icon at bounding box center [35, 60] width 4 height 4
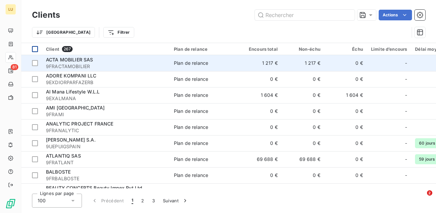
click at [107, 70] on td "ACTA MOBILIER SAS 9FRACTAMOBILIER" at bounding box center [106, 63] width 128 height 16
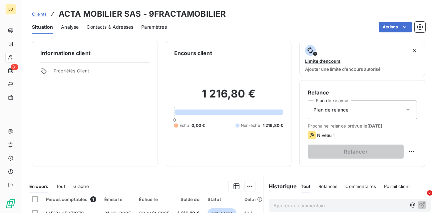
click at [108, 28] on span "Contacts & Adresses" at bounding box center [110, 27] width 47 height 7
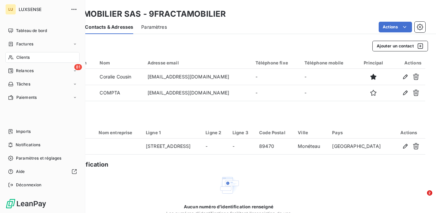
click at [17, 56] on span "Clients" at bounding box center [22, 57] width 13 height 6
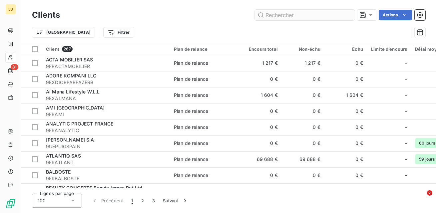
click at [310, 16] on input "text" at bounding box center [305, 15] width 100 height 11
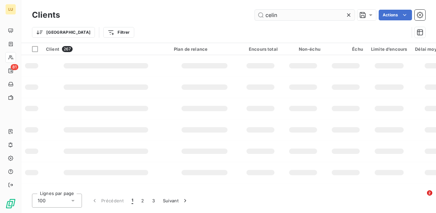
type input "celine"
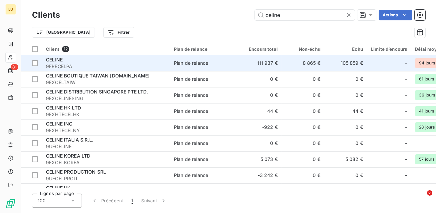
click at [151, 58] on div "CELINE" at bounding box center [106, 59] width 120 height 7
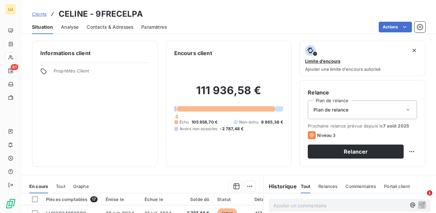
click at [127, 28] on span "Contacts & Adresses" at bounding box center [110, 27] width 47 height 7
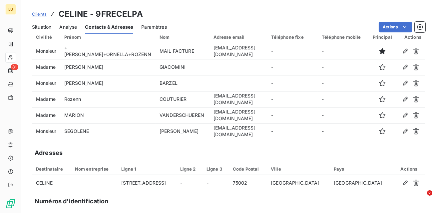
scroll to position [21, 0]
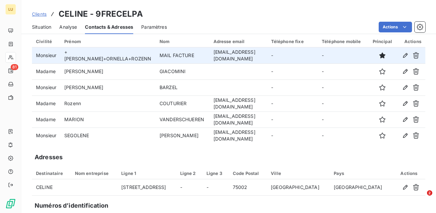
drag, startPoint x: 274, startPoint y: 55, endPoint x: 195, endPoint y: 56, distance: 78.7
click at [210, 56] on td "[EMAIL_ADDRESS][DOMAIN_NAME]" at bounding box center [239, 55] width 58 height 16
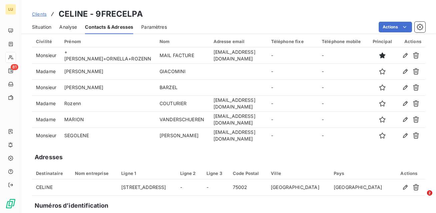
click at [46, 26] on span "Situation" at bounding box center [41, 27] width 19 height 7
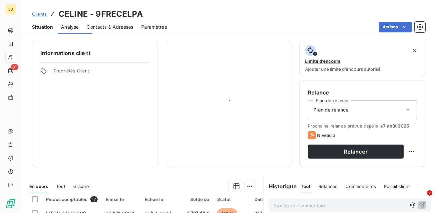
scroll to position [0, 0]
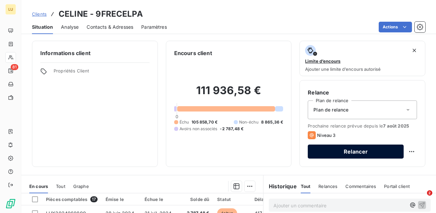
click at [341, 149] on button "Relancer" at bounding box center [356, 151] width 96 height 14
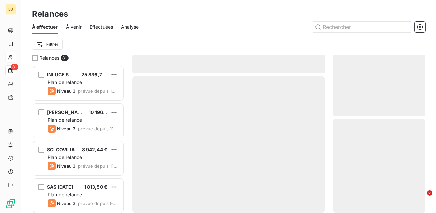
scroll to position [147, 92]
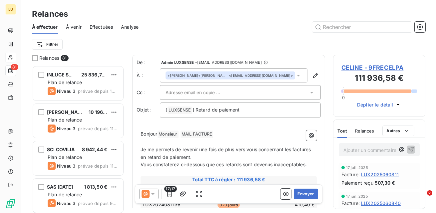
click at [299, 76] on icon at bounding box center [298, 75] width 7 height 7
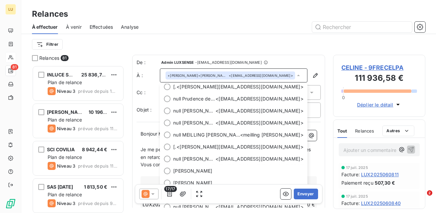
scroll to position [0, 0]
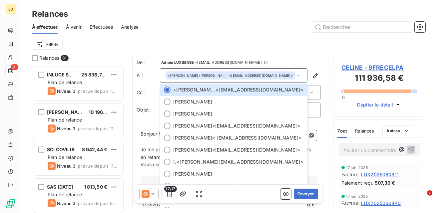
click at [263, 52] on div "Filtrer" at bounding box center [229, 44] width 394 height 21
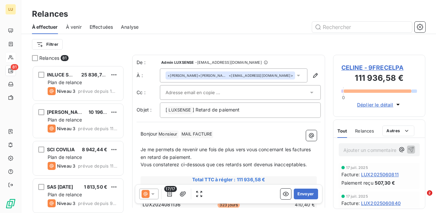
click at [268, 96] on div at bounding box center [237, 92] width 143 height 10
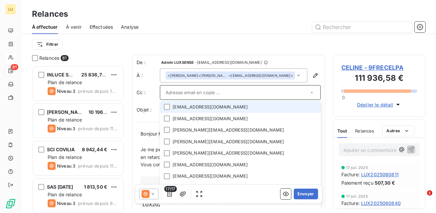
click at [268, 96] on input "text" at bounding box center [237, 92] width 143 height 10
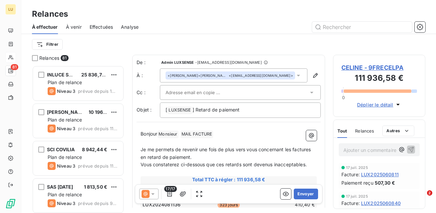
click at [268, 96] on div at bounding box center [237, 92] width 143 height 10
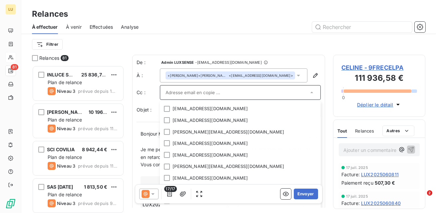
scroll to position [69, 0]
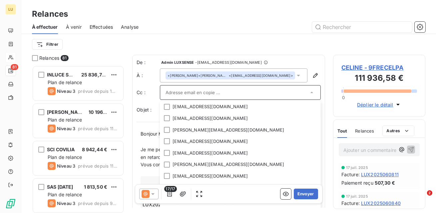
click at [142, 85] on div "Cc : [EMAIL_ADDRESS][DOMAIN_NAME] [DOMAIN_NAME][EMAIL_ADDRESS][DOMAIN_NAME] [DO…" at bounding box center [229, 92] width 184 height 15
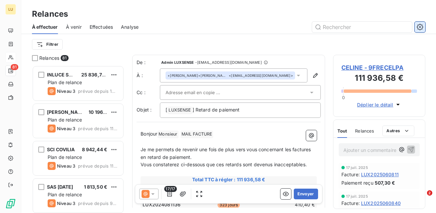
click at [418, 25] on icon "button" at bounding box center [420, 27] width 6 height 6
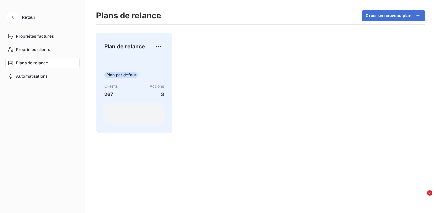
click at [149, 78] on div "Plan par défaut Clients 267 Actions 3" at bounding box center [134, 90] width 60 height 67
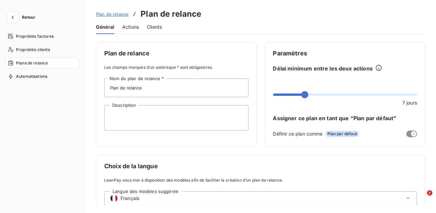
click at [126, 26] on span "Actions" at bounding box center [130, 27] width 17 height 7
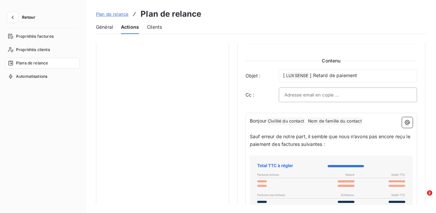
scroll to position [391, 0]
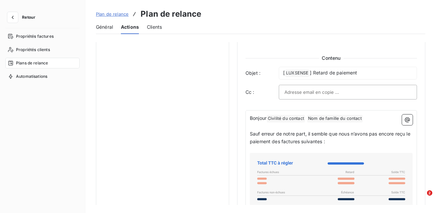
click at [104, 15] on span "Plan de relance" at bounding box center [112, 13] width 33 height 5
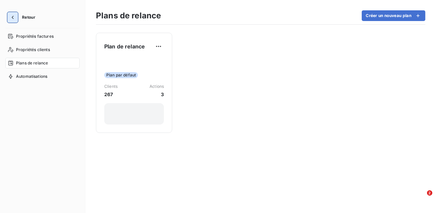
click at [10, 15] on icon "button" at bounding box center [12, 17] width 7 height 7
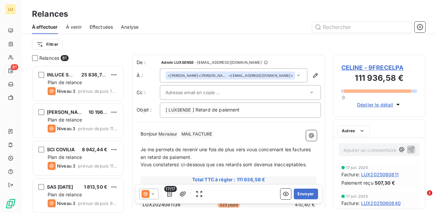
scroll to position [147, 92]
drag, startPoint x: 217, startPoint y: 135, endPoint x: 161, endPoint y: 132, distance: 55.8
click at [161, 132] on p "Bonjour Monsieur ﻿ MAIL FACTURE ﻿ ﻿" at bounding box center [229, 134] width 176 height 8
click at [421, 27] on icon "button" at bounding box center [420, 27] width 7 height 7
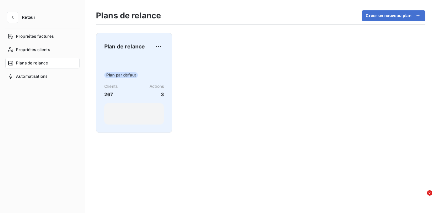
click at [149, 69] on div "Plan par défaut Clients 267 Actions 3" at bounding box center [134, 90] width 60 height 67
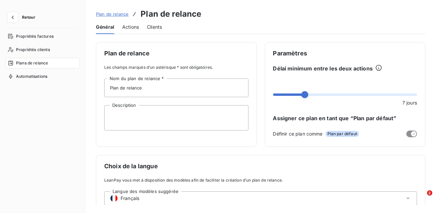
click at [132, 27] on span "Actions" at bounding box center [130, 27] width 17 height 7
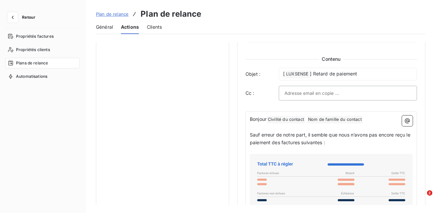
scroll to position [393, 0]
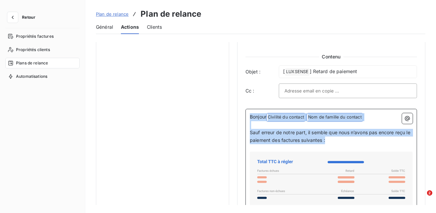
drag, startPoint x: 334, startPoint y: 138, endPoint x: 250, endPoint y: 112, distance: 87.8
click at [250, 112] on div "Bonjour Civilité du contact ﻿ Nom de famille du contact ﻿ ﻿ ﻿ Sauf erreur de no…" at bounding box center [332, 212] width 172 height 207
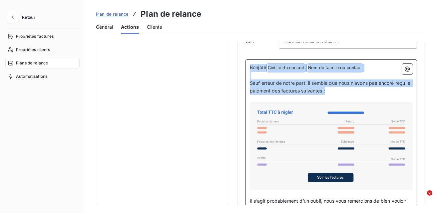
scroll to position [443, 0]
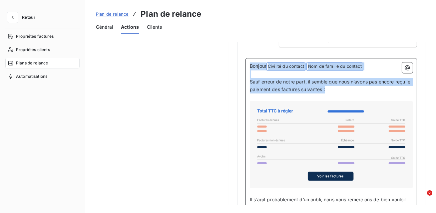
click at [280, 135] on icon at bounding box center [332, 144] width 158 height 82
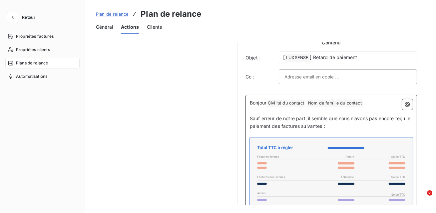
scroll to position [400, 0]
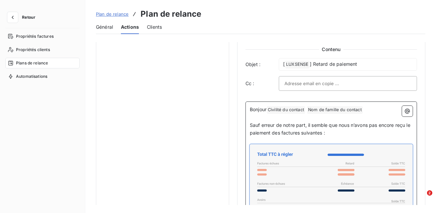
click at [295, 108] on span "Civilité du contact ﻿" at bounding box center [286, 110] width 38 height 8
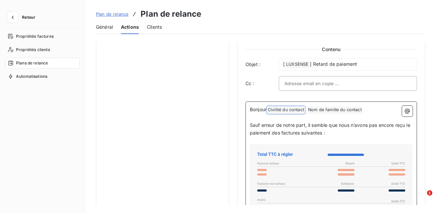
click at [335, 114] on p "﻿" at bounding box center [331, 118] width 163 height 8
click at [338, 109] on span "Nom de famille du contact ﻿" at bounding box center [335, 110] width 56 height 8
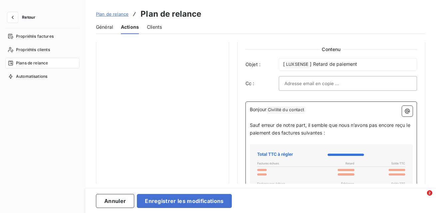
click at [293, 109] on span "Civilité du contact ﻿" at bounding box center [286, 110] width 38 height 8
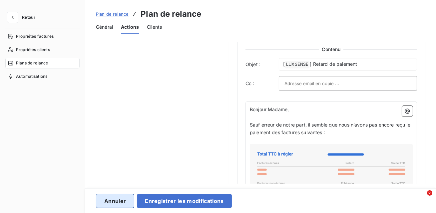
click at [108, 204] on button "Annuler" at bounding box center [115, 201] width 38 height 14
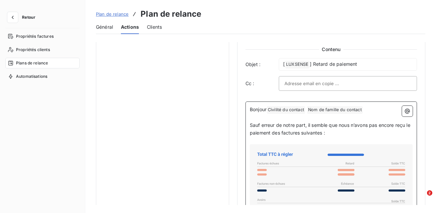
click at [271, 109] on span "Civilité du contact ﻿" at bounding box center [286, 110] width 38 height 8
click at [343, 108] on span "Nom de famille du contact ﻿" at bounding box center [335, 110] width 56 height 8
click at [342, 128] on p "Sauf erreur de notre part, il semble que nous n’avons pas encore reçu le paieme…" at bounding box center [331, 128] width 163 height 15
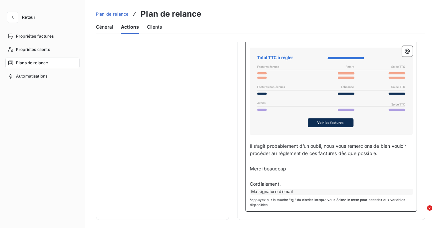
scroll to position [494, 0]
